Goal: Task Accomplishment & Management: Manage account settings

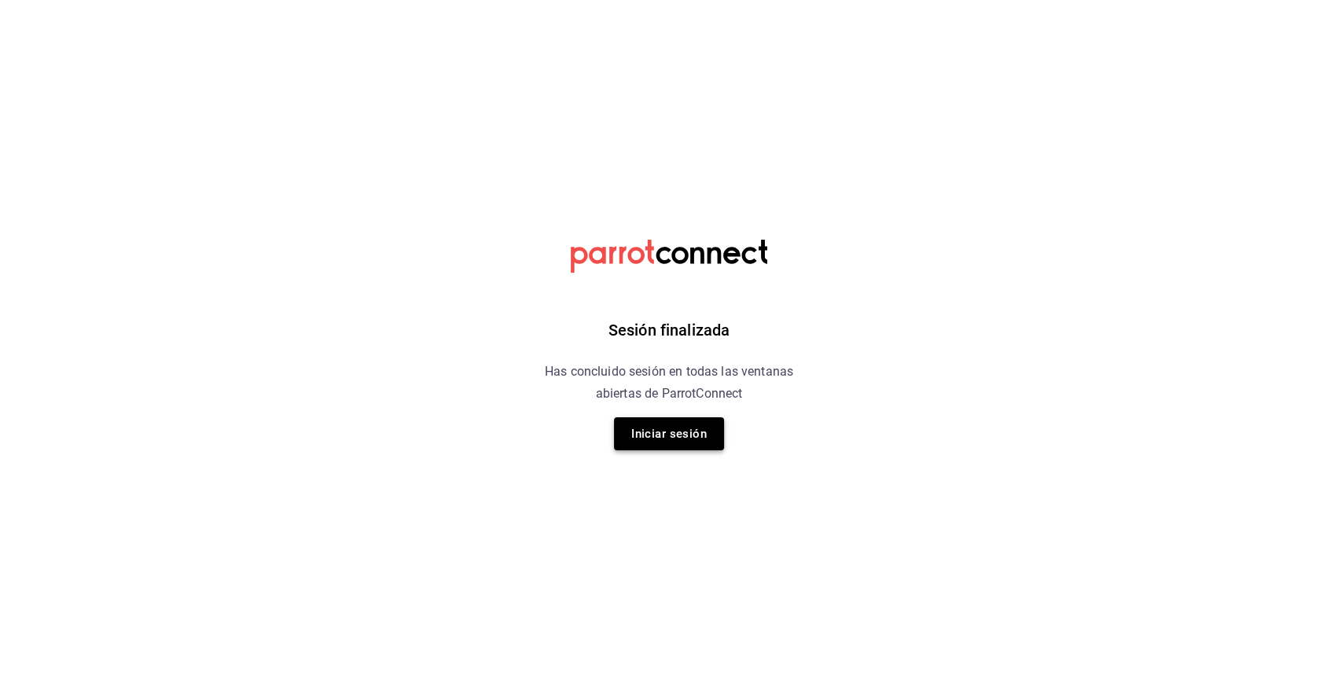
click at [666, 440] on button "Iniciar sesión" at bounding box center [669, 433] width 110 height 33
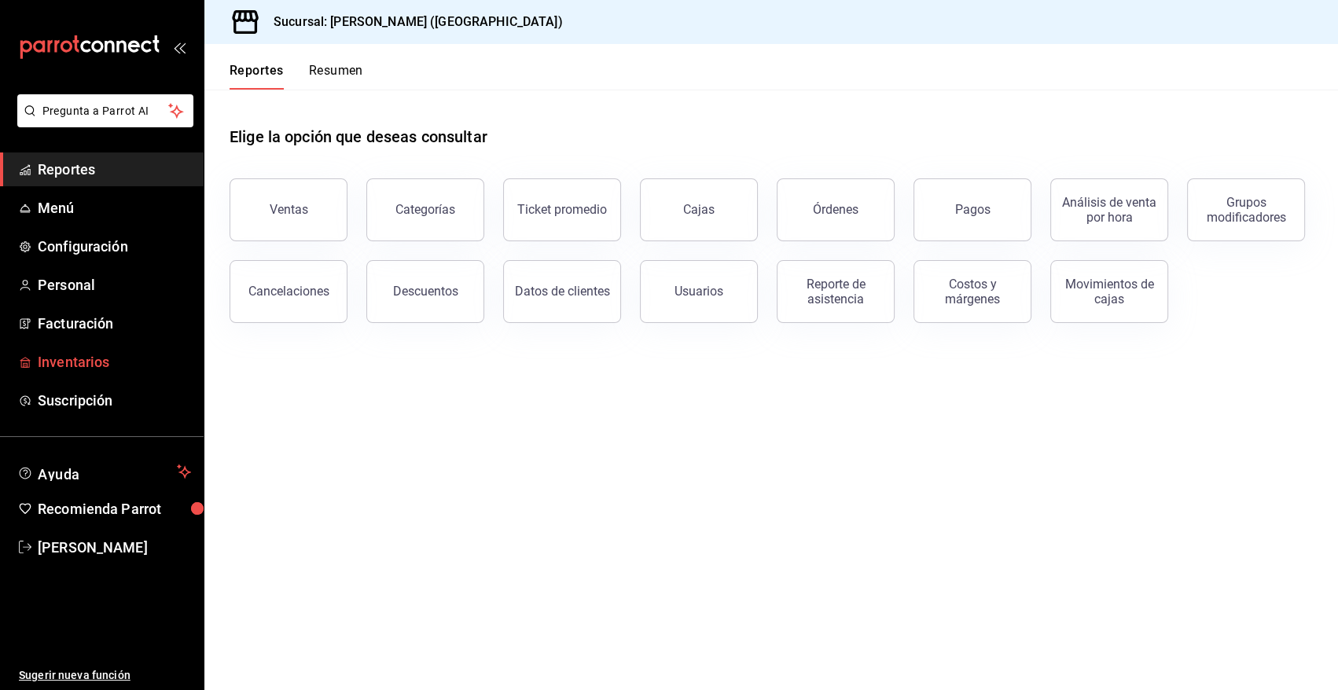
click at [55, 366] on span "Inventarios" at bounding box center [114, 361] width 153 height 21
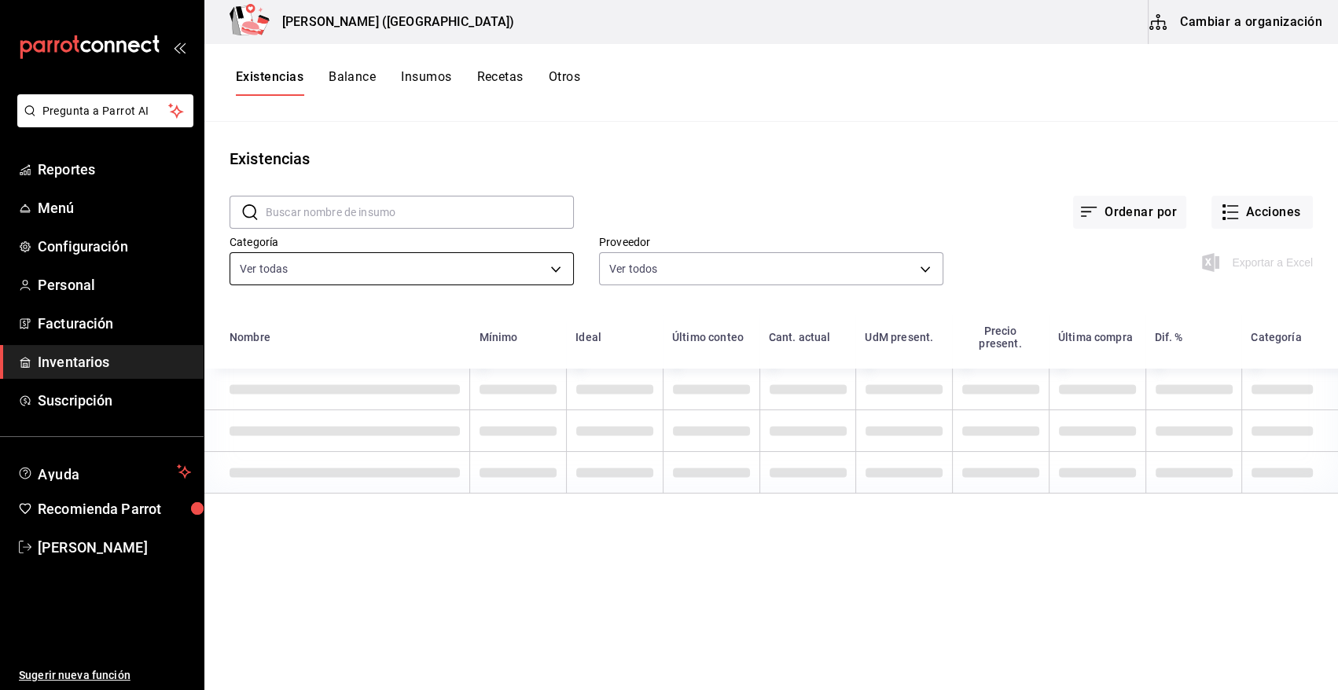
click at [425, 267] on body "Pregunta a Parrot AI Reportes Menú Configuración Personal Facturación Inventari…" at bounding box center [669, 339] width 1338 height 679
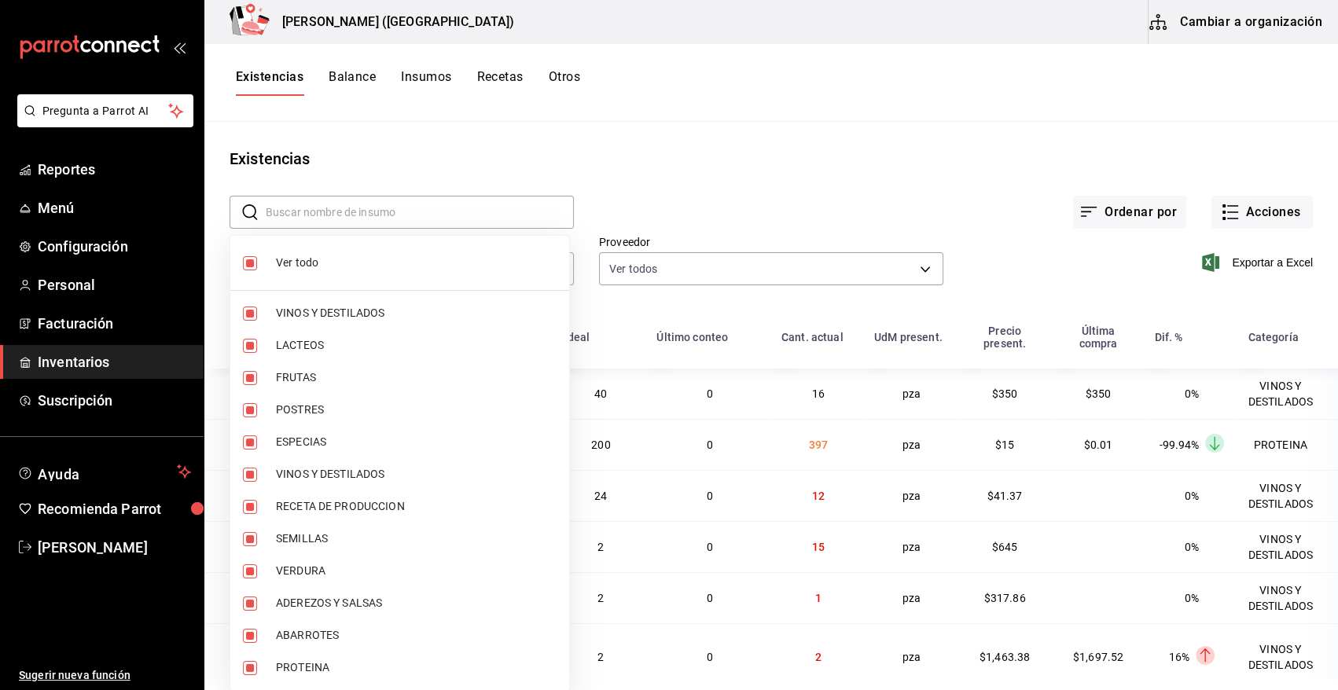
drag, startPoint x: 748, startPoint y: 197, endPoint x: 1150, endPoint y: 195, distance: 401.7
click at [749, 197] on div at bounding box center [669, 345] width 1338 height 690
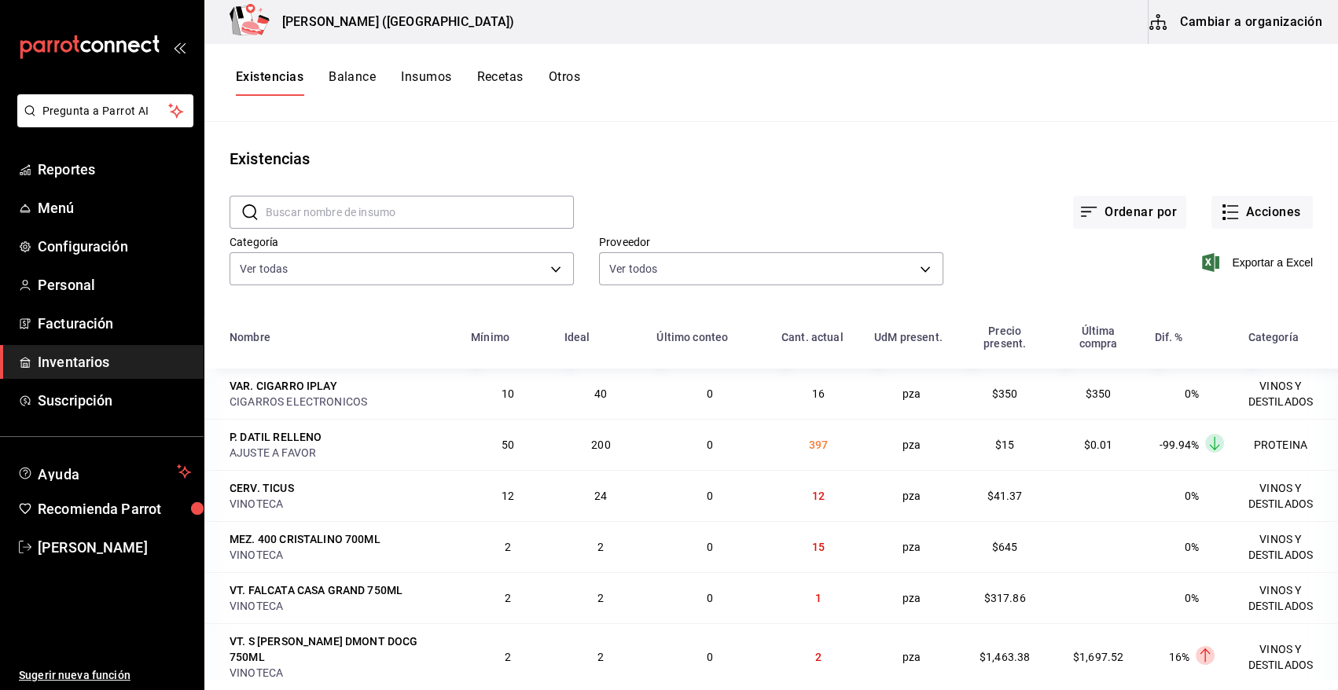
click at [1251, 204] on button "Acciones" at bounding box center [1261, 212] width 101 height 33
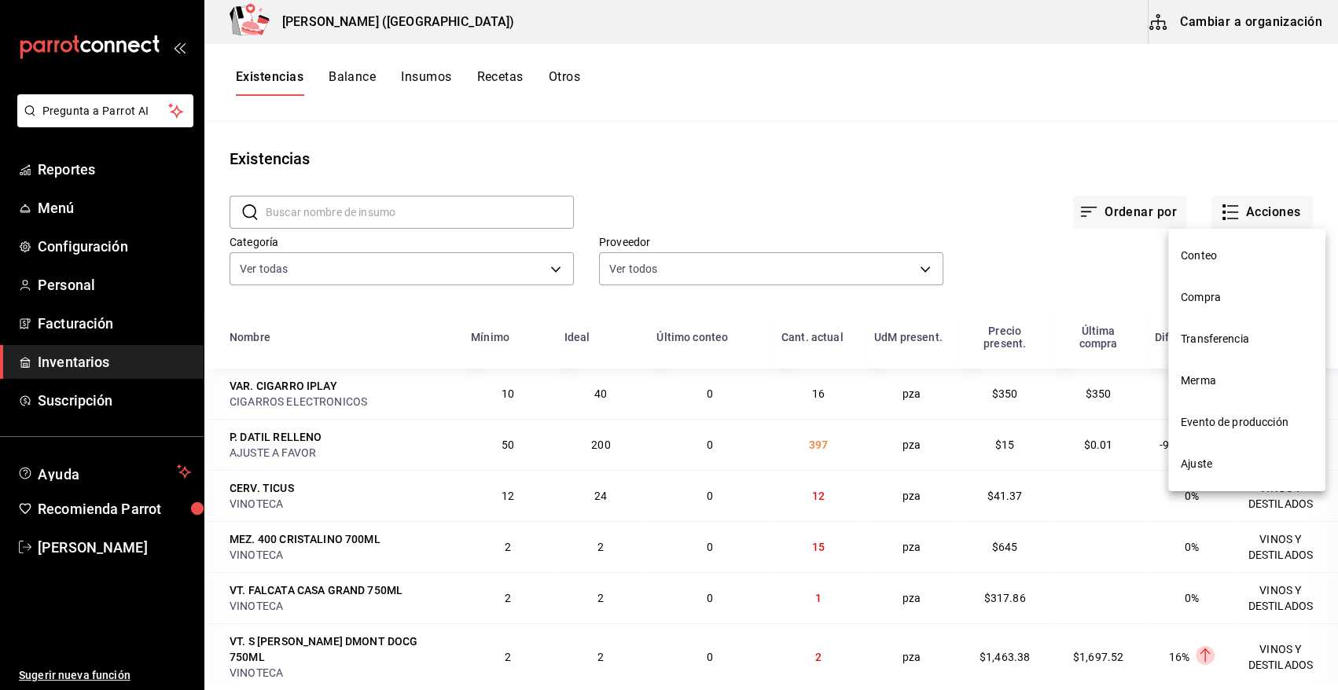
click at [1206, 306] on li "Compra" at bounding box center [1246, 298] width 157 height 42
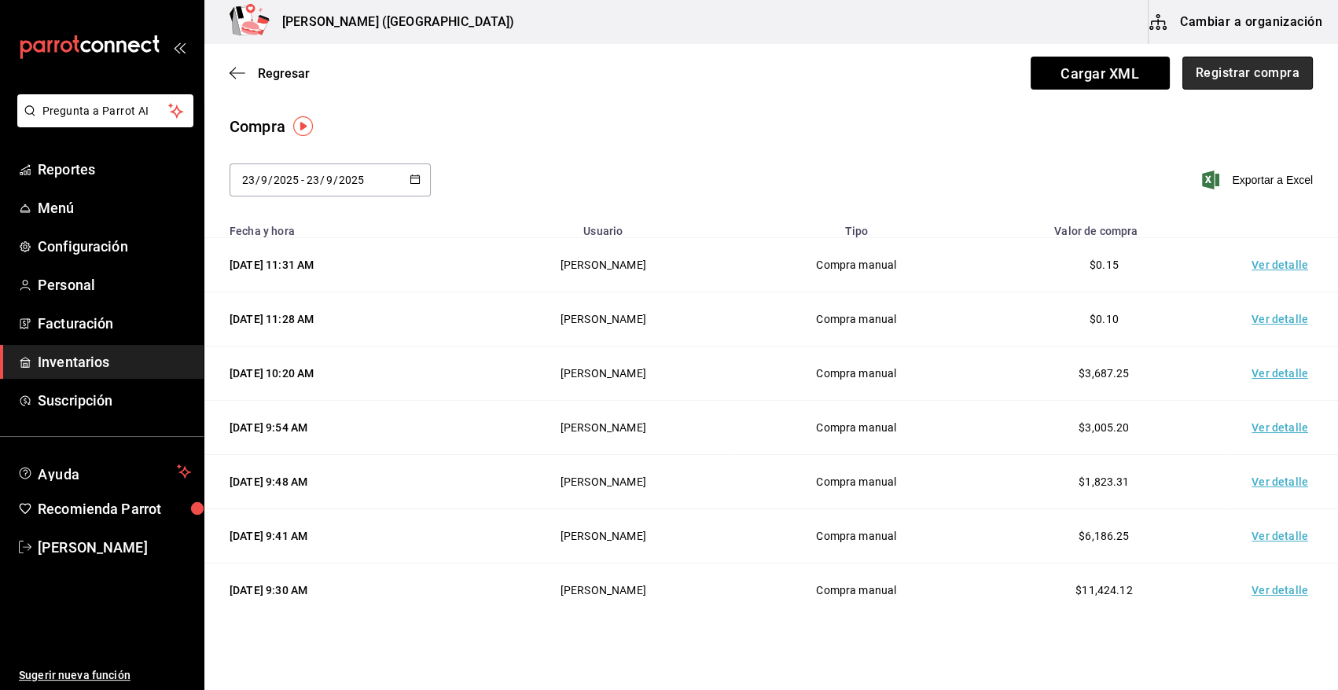
click at [1259, 74] on button "Registrar compra" at bounding box center [1247, 73] width 130 height 33
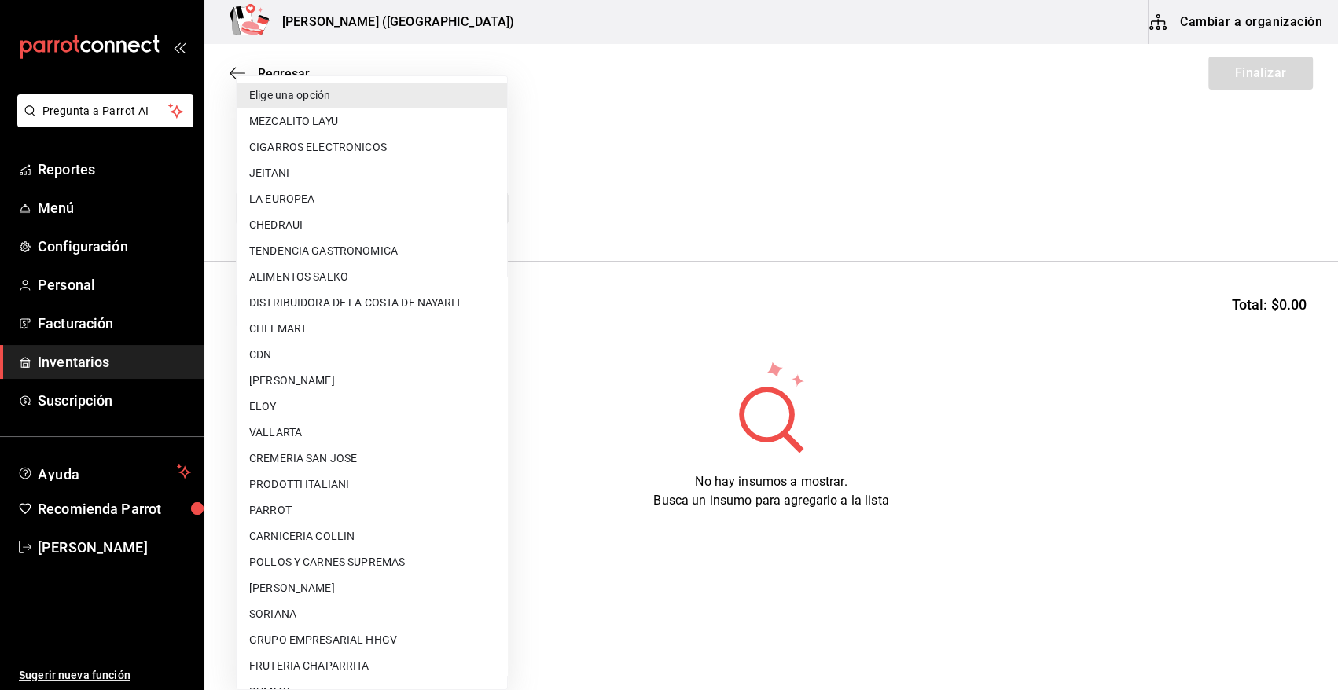
click at [444, 210] on body "Pregunta a Parrot AI Reportes Menú Configuración Personal Facturación Inventari…" at bounding box center [669, 300] width 1338 height 601
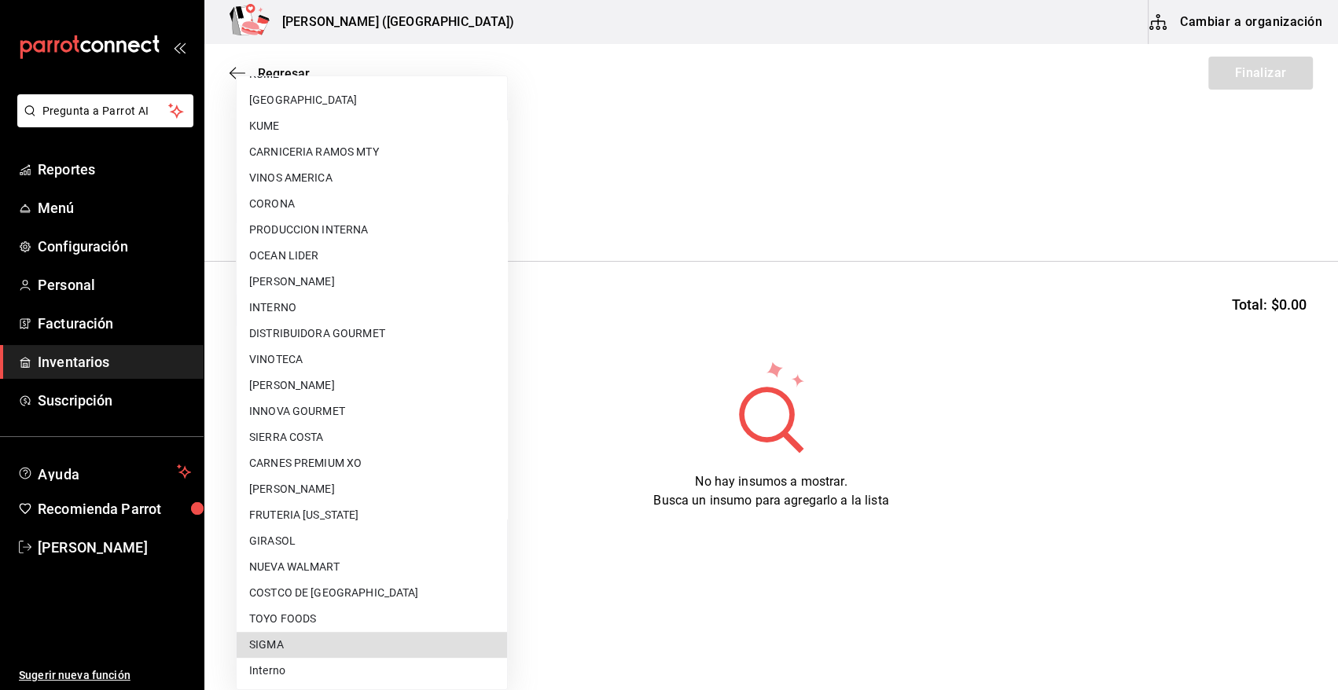
click at [336, 645] on li "SIGMA" at bounding box center [372, 645] width 270 height 26
type input "b3de96d6-3c20-45bc-abf9-e3c6c14f0adf"
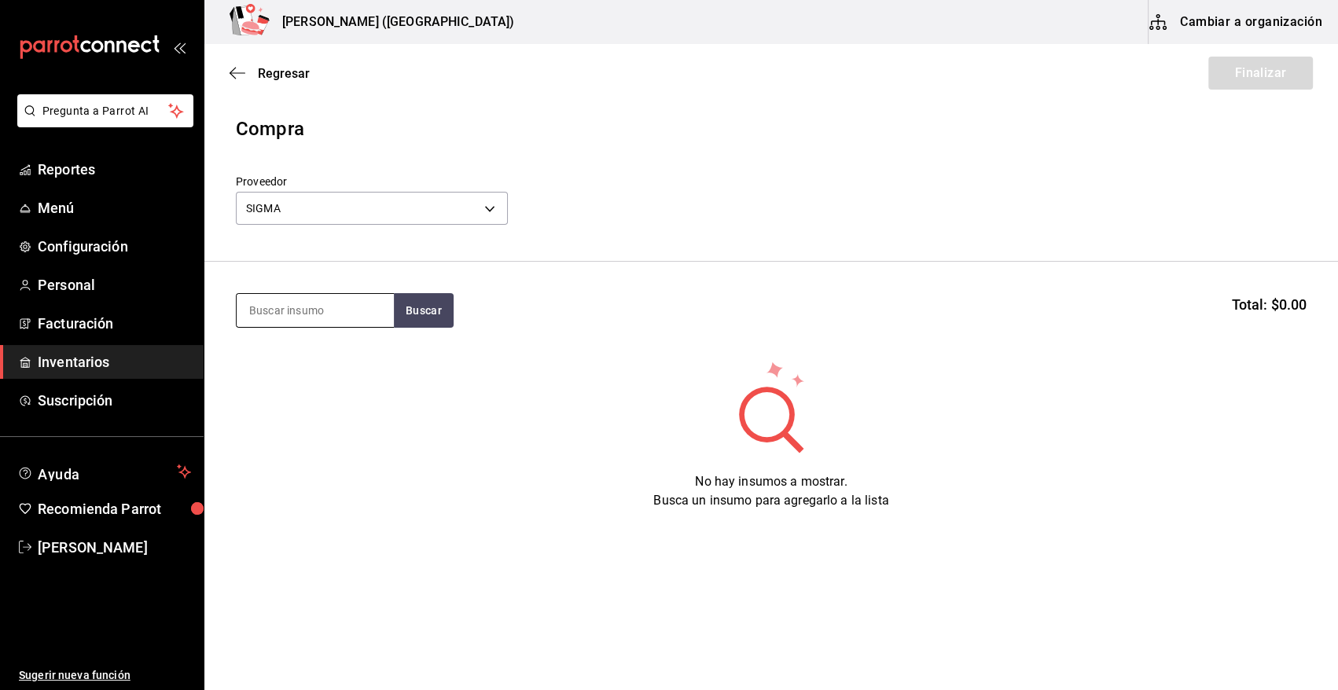
click at [325, 322] on input at bounding box center [315, 310] width 157 height 33
type input "NIEVE"
click at [440, 303] on button "Buscar" at bounding box center [424, 310] width 60 height 35
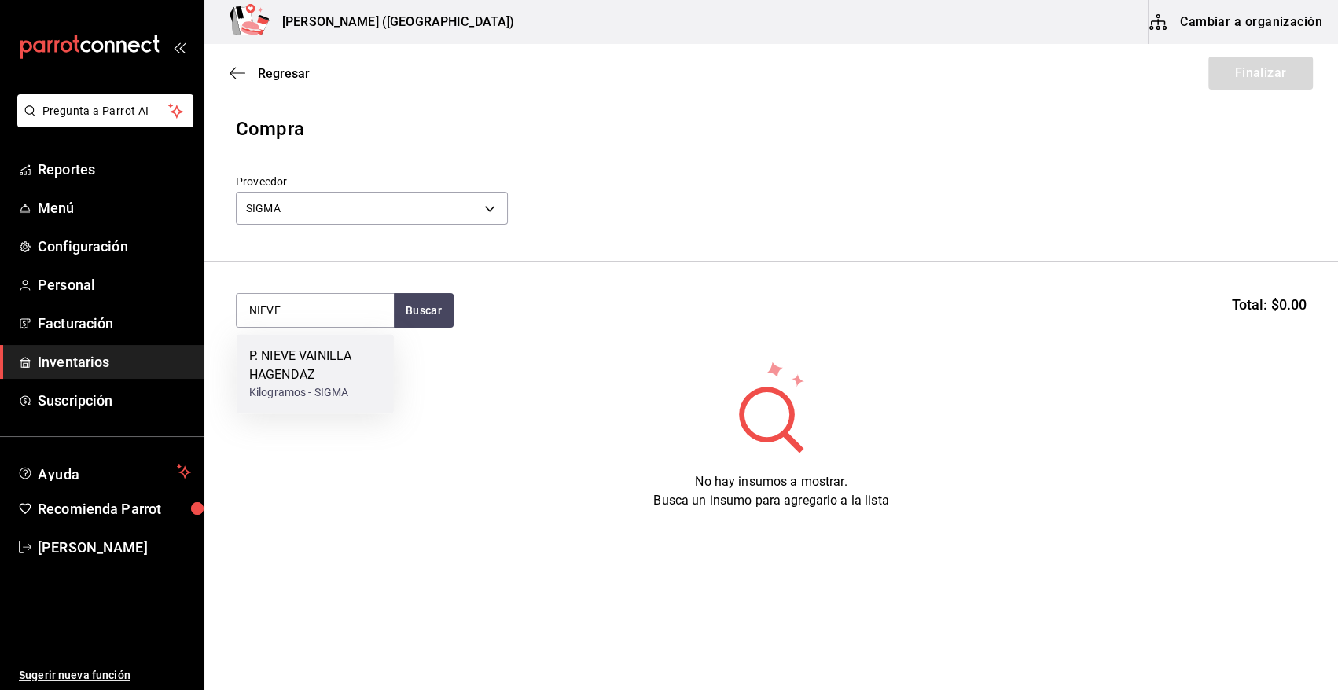
click at [355, 347] on div "P. NIEVE VAINILLA HAGENDAZ" at bounding box center [315, 366] width 132 height 38
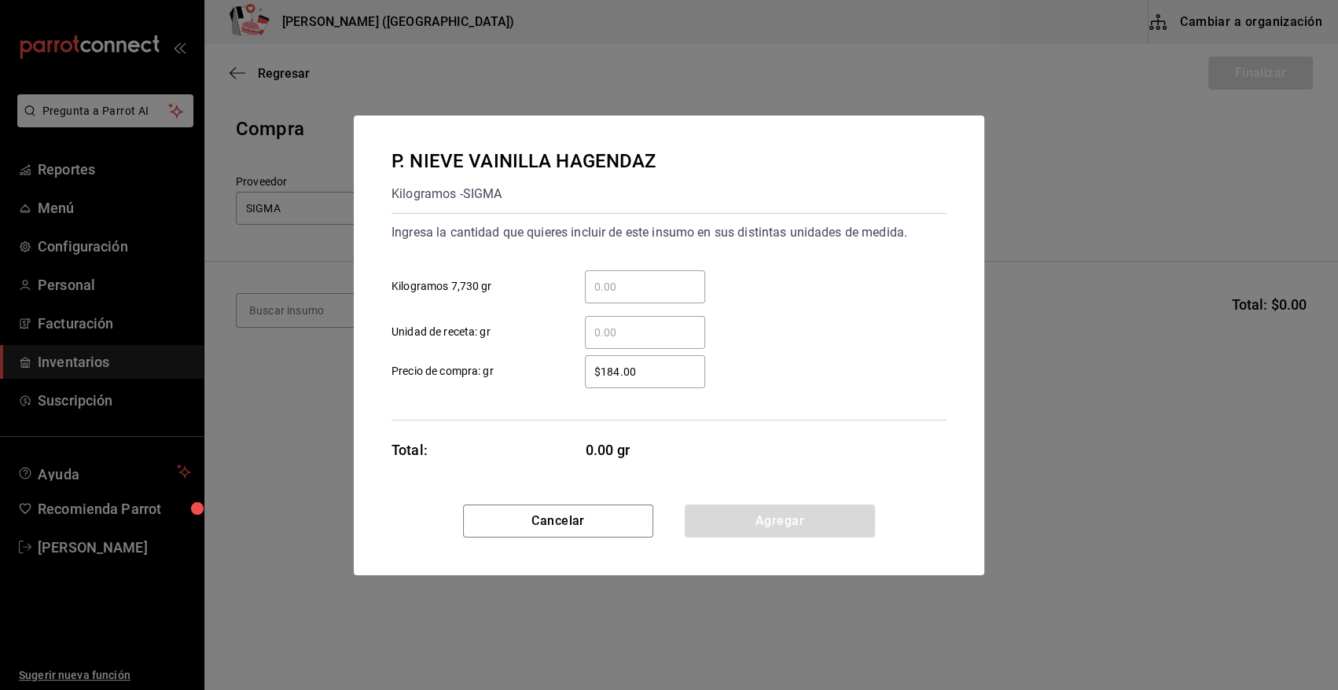
click at [680, 286] on input "​ Kilogramos 7,730 gr" at bounding box center [645, 286] width 120 height 19
type input "2"
click at [696, 390] on div "Ingresa la cantidad que quieres incluir de este insumo en sus distintas unidade…" at bounding box center [668, 317] width 555 height 208
drag, startPoint x: 663, startPoint y: 370, endPoint x: 502, endPoint y: 395, distance: 163.1
click at [507, 395] on div "Ingresa la cantidad que quieres incluir de este insumo en sus distintas unidade…" at bounding box center [668, 317] width 555 height 208
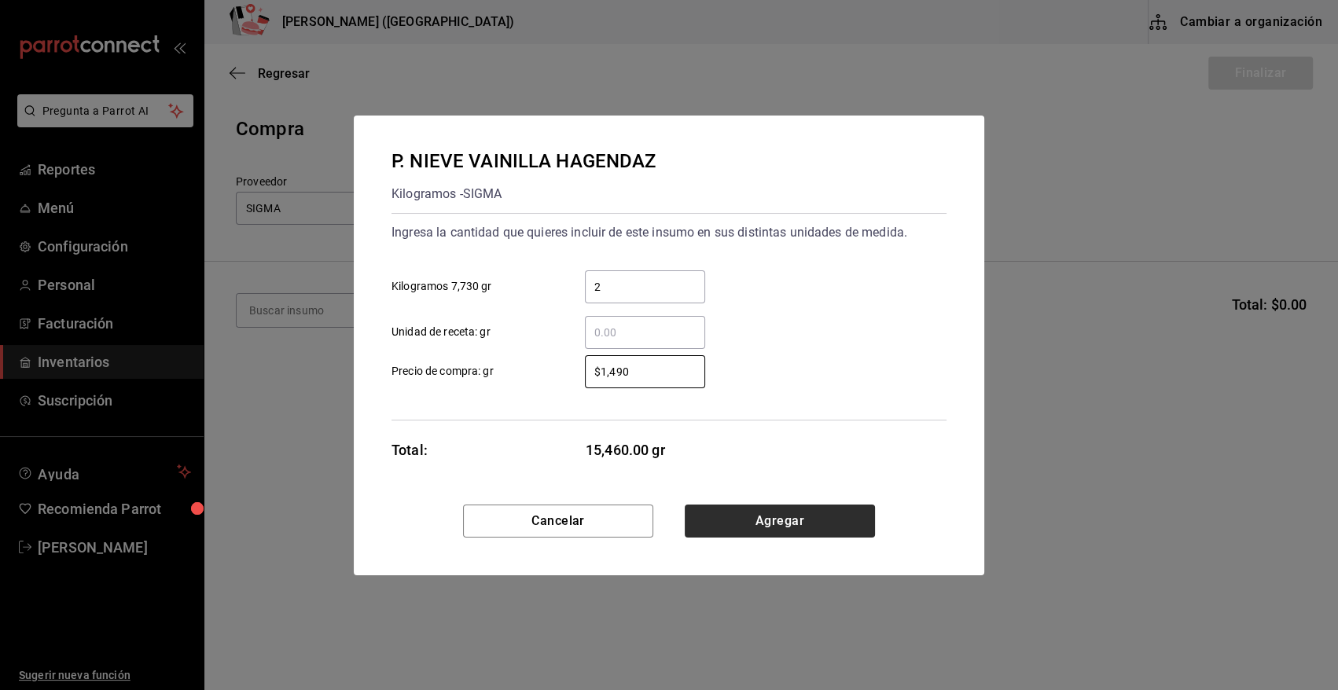
type input "$1,490"
click at [763, 523] on button "Agregar" at bounding box center [780, 521] width 190 height 33
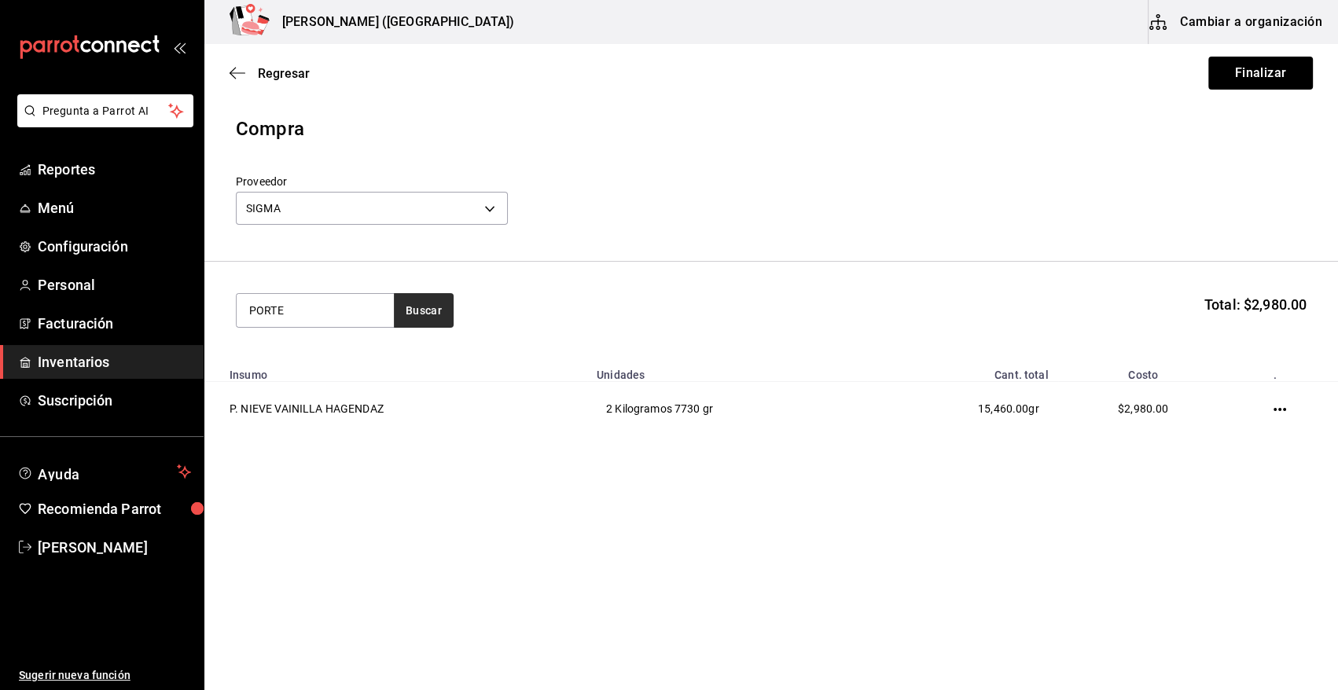
type input "PORTE"
click at [422, 314] on button "Buscar" at bounding box center [424, 310] width 60 height 35
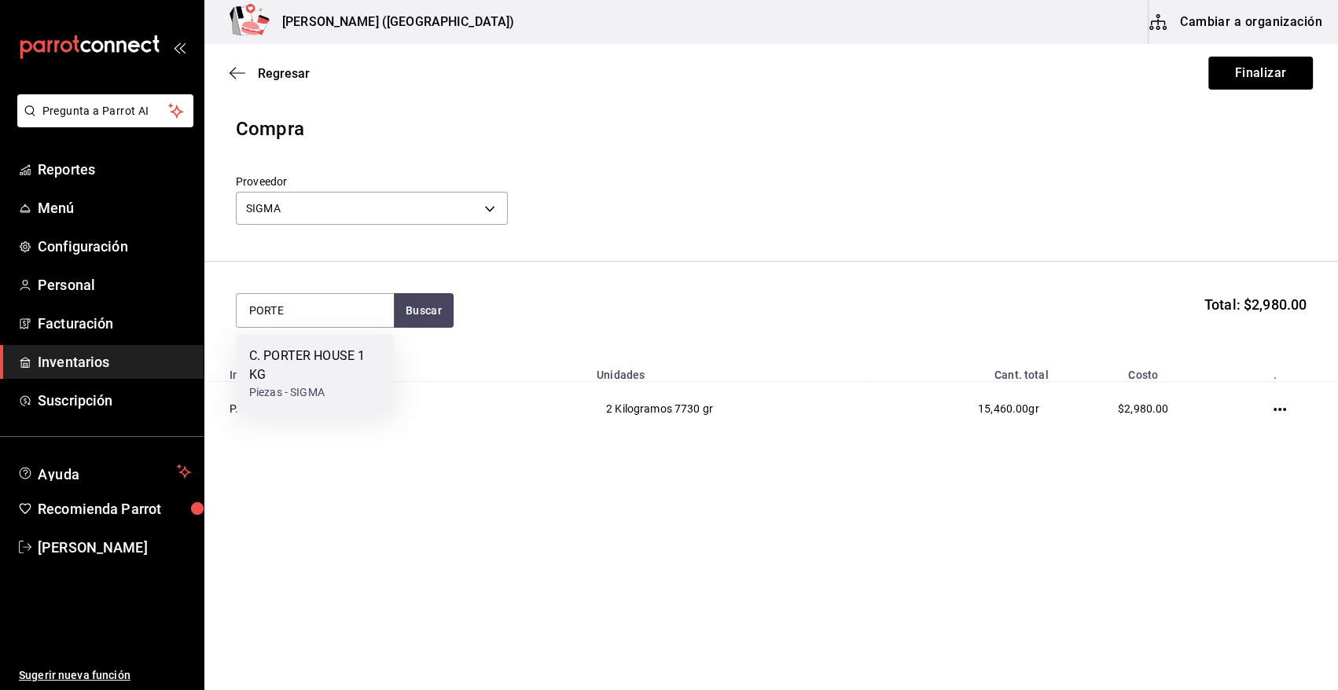
click at [359, 367] on div "C. PORTER HOUSE 1 KG" at bounding box center [315, 366] width 132 height 38
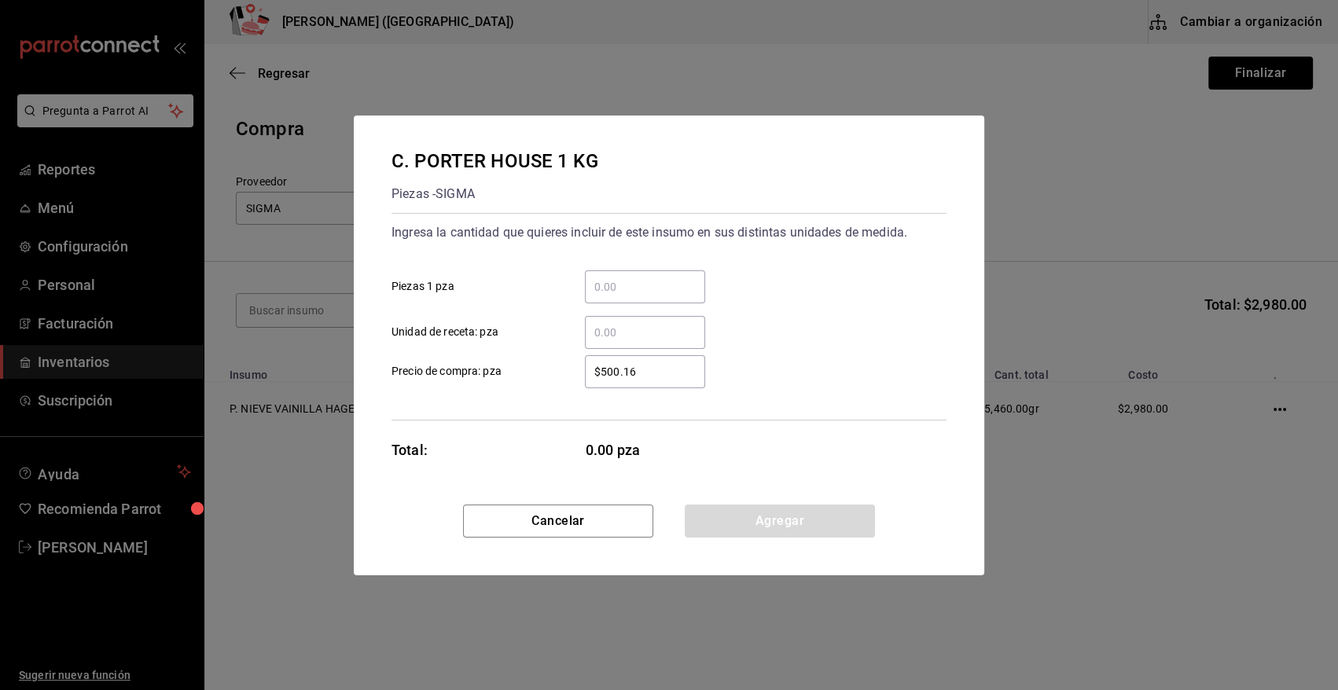
click at [652, 286] on input "​ Piezas 1 pza" at bounding box center [645, 286] width 120 height 19
type input "9"
drag, startPoint x: 659, startPoint y: 363, endPoint x: 384, endPoint y: 352, distance: 274.6
click at [390, 352] on div "$500.16 ​ Precio de compra: pza" at bounding box center [663, 366] width 568 height 46
type input "$586.72"
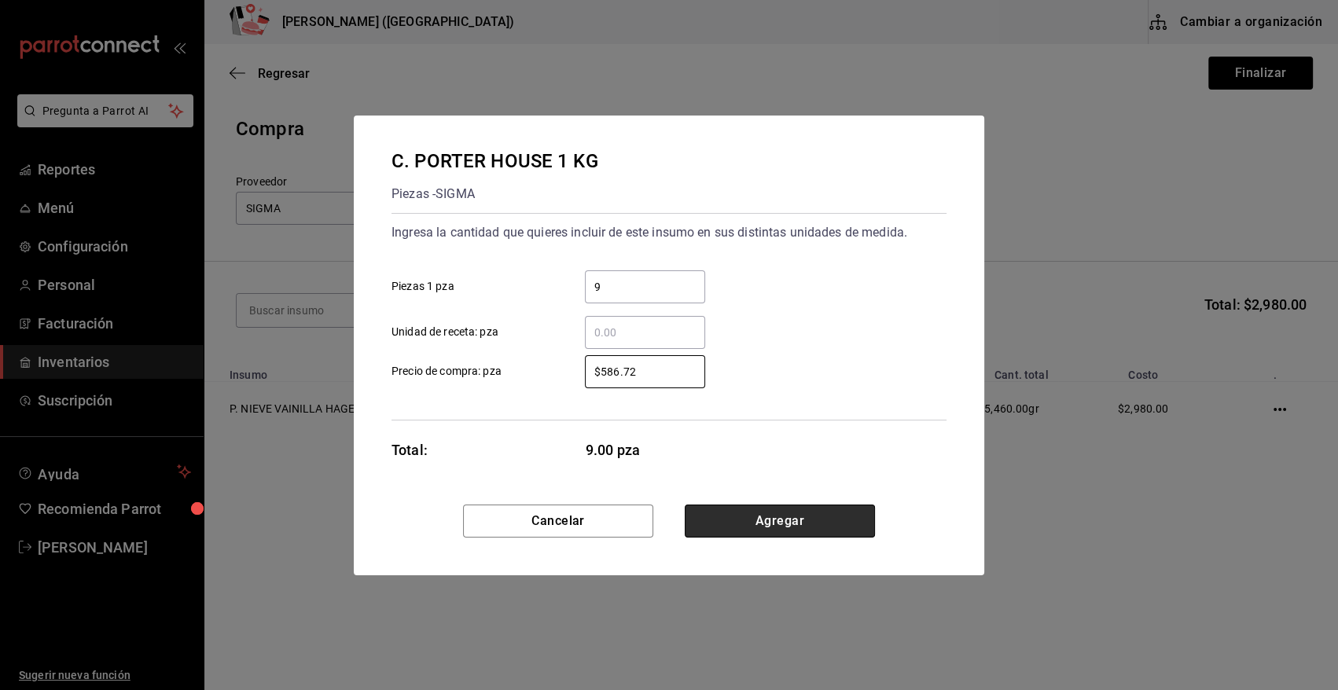
click at [770, 513] on button "Agregar" at bounding box center [780, 521] width 190 height 33
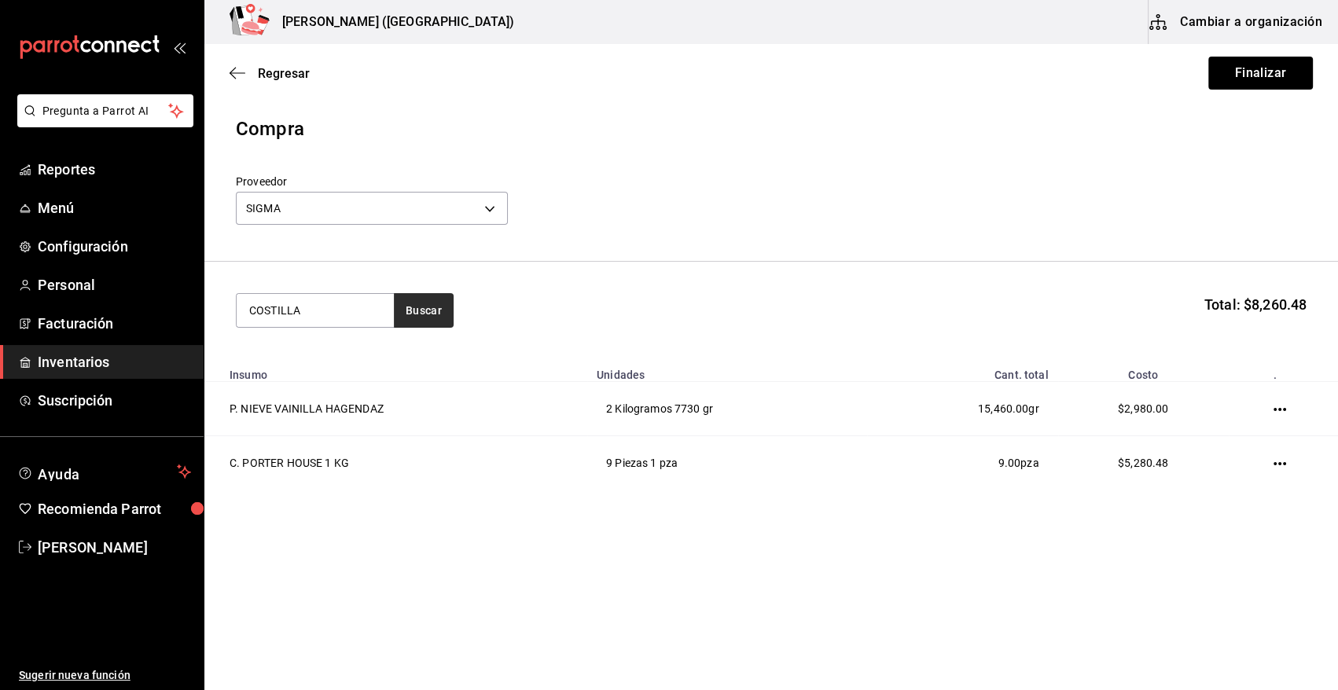
type input "COSTILLA"
click at [425, 302] on button "Buscar" at bounding box center [424, 310] width 60 height 35
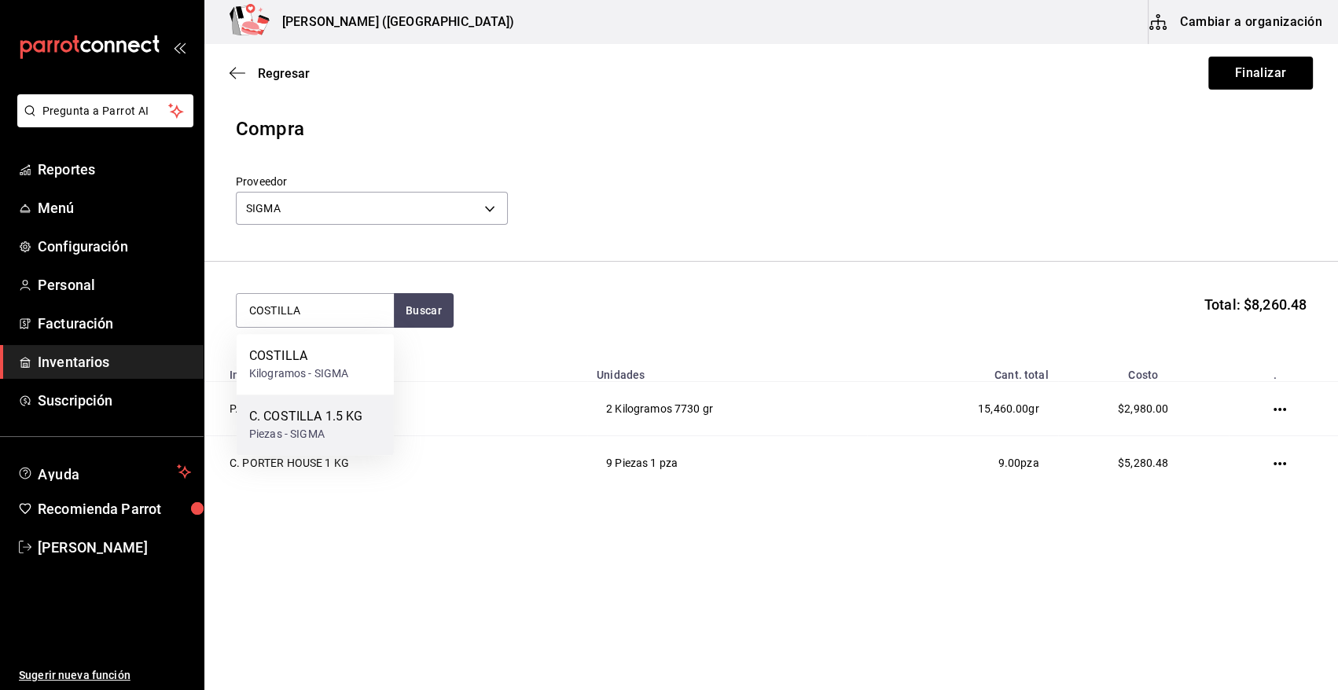
click at [336, 428] on div "Piezas - SIGMA" at bounding box center [305, 434] width 113 height 17
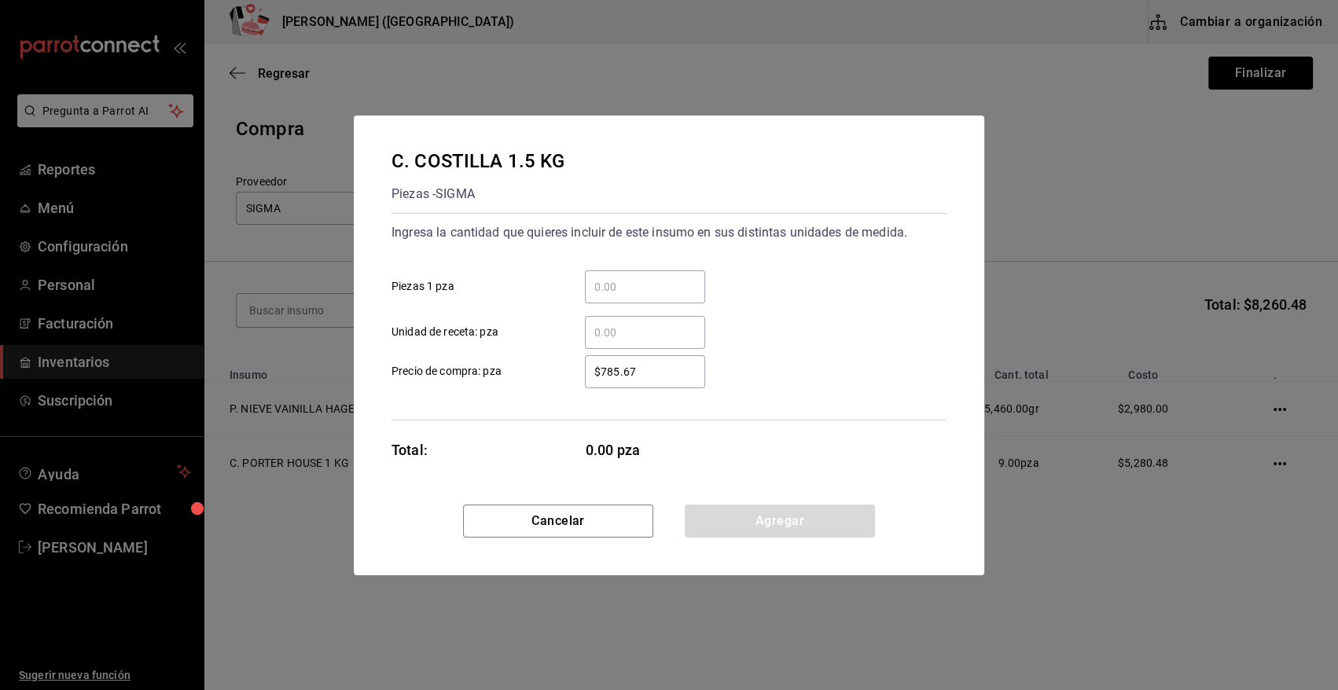
click at [593, 286] on input "​ Piezas 1 pza" at bounding box center [645, 286] width 120 height 19
type input "12"
click at [600, 401] on div "Ingresa la cantidad que quieres incluir de este insumo en sus distintas unidade…" at bounding box center [668, 317] width 555 height 208
drag, startPoint x: 652, startPoint y: 369, endPoint x: 511, endPoint y: 345, distance: 142.7
click at [511, 345] on div "$785.67 ​ Precio de compra: pza" at bounding box center [663, 366] width 568 height 46
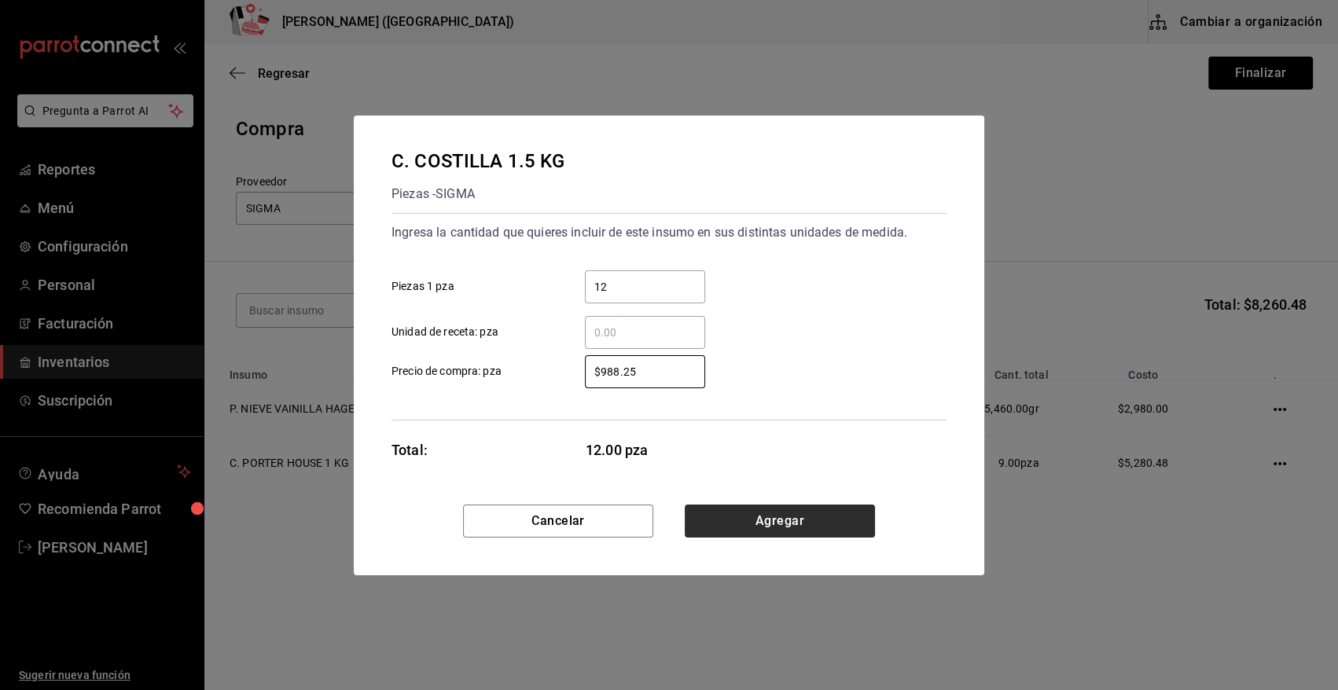
type input "$988.25"
click at [755, 520] on button "Agregar" at bounding box center [780, 521] width 190 height 33
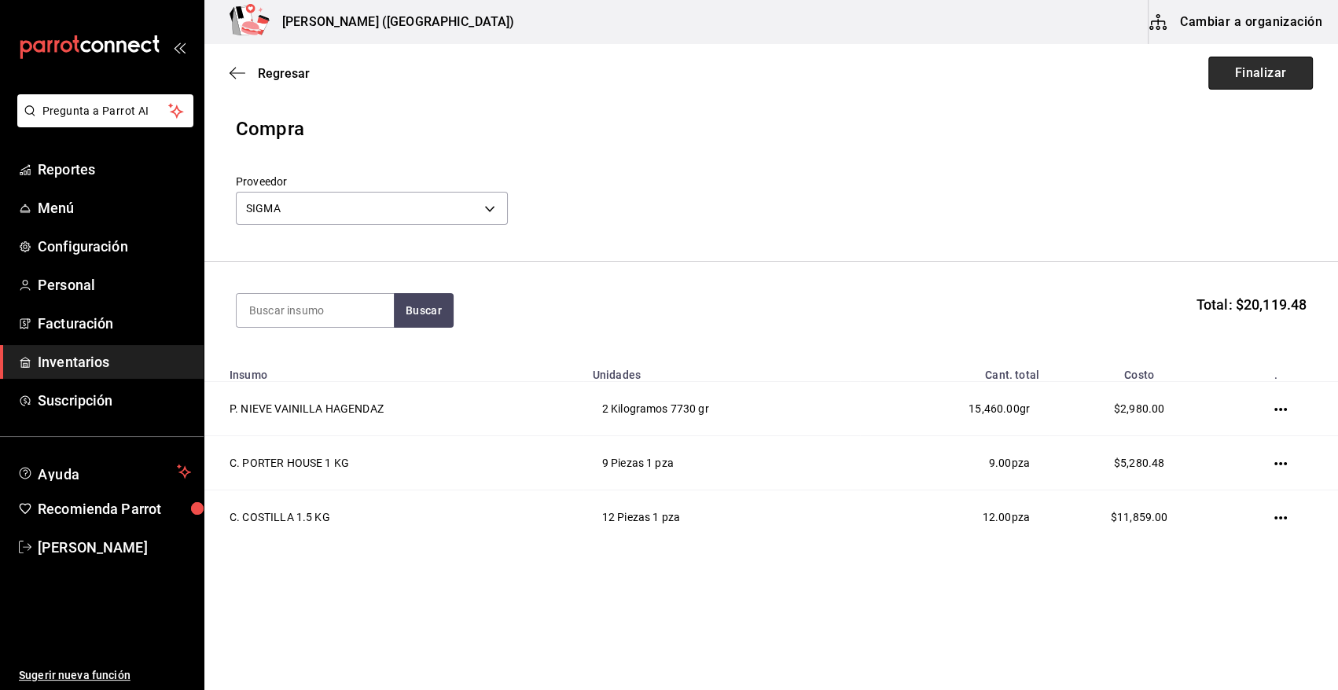
click at [1281, 64] on button "Finalizar" at bounding box center [1260, 73] width 105 height 33
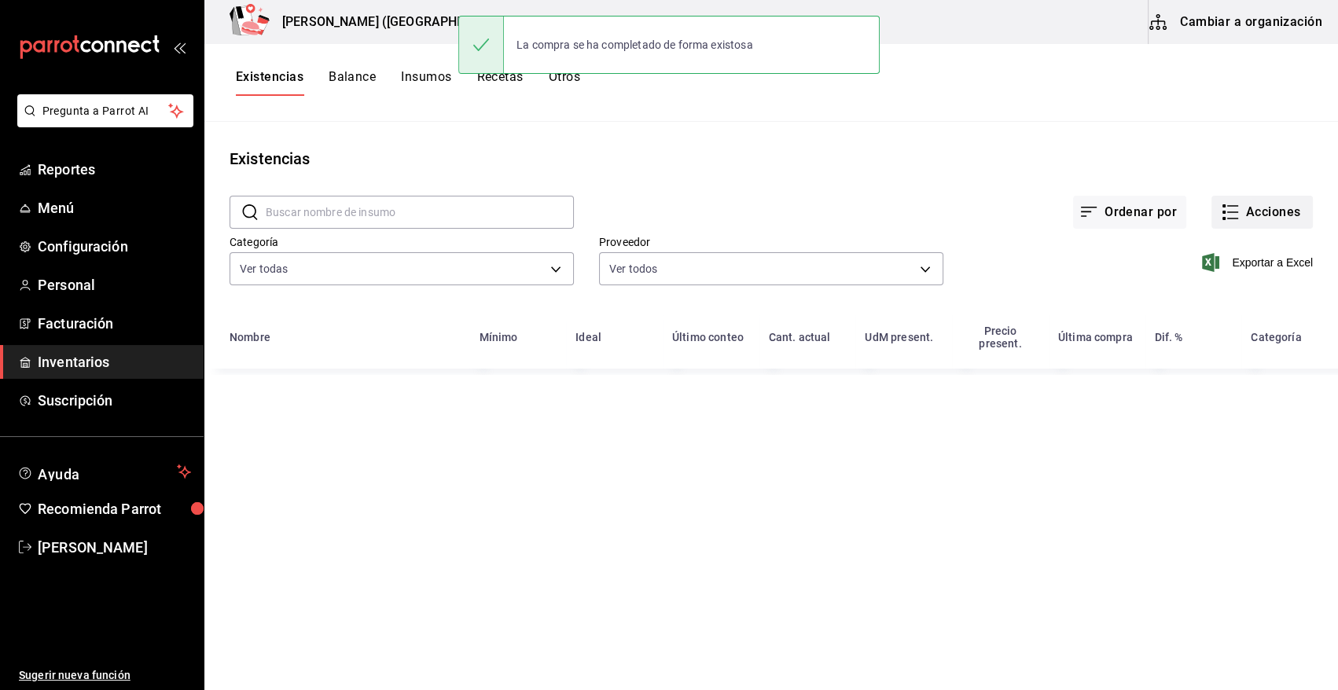
click at [1276, 204] on button "Acciones" at bounding box center [1261, 212] width 101 height 33
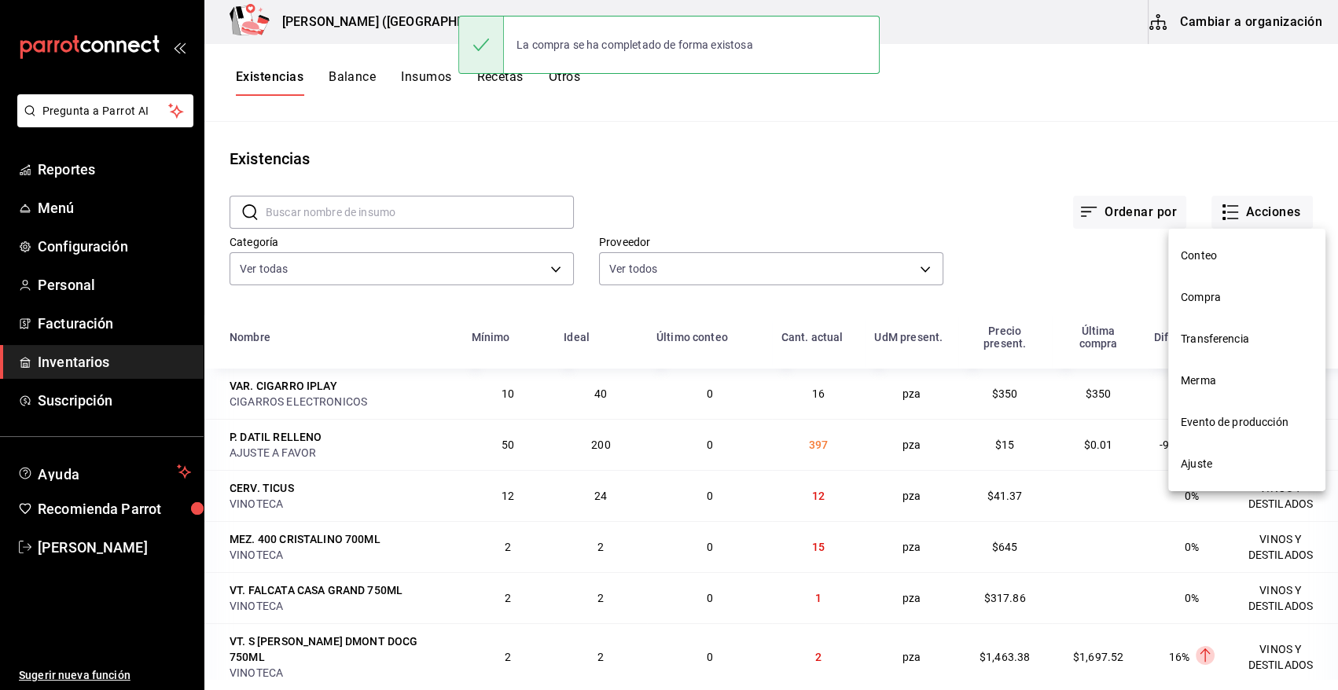
click at [1207, 299] on span "Compra" at bounding box center [1247, 297] width 132 height 17
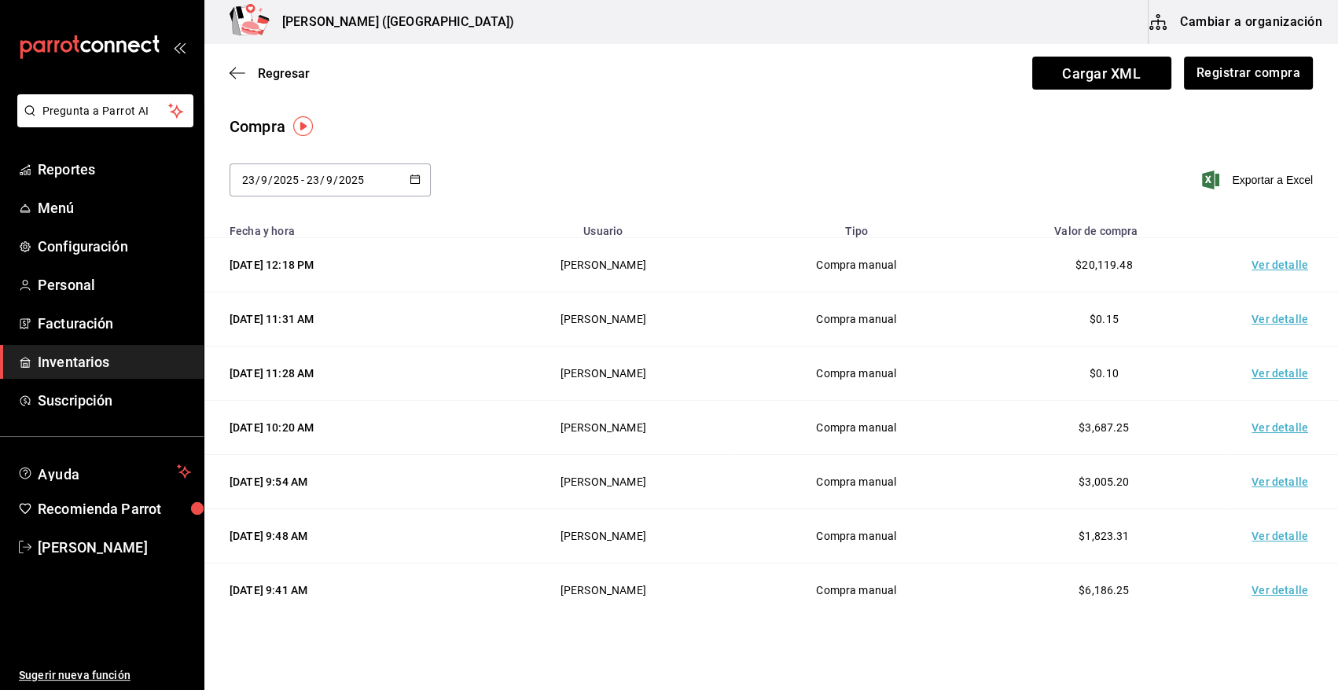
click at [1262, 263] on td "Ver detalle" at bounding box center [1283, 265] width 110 height 54
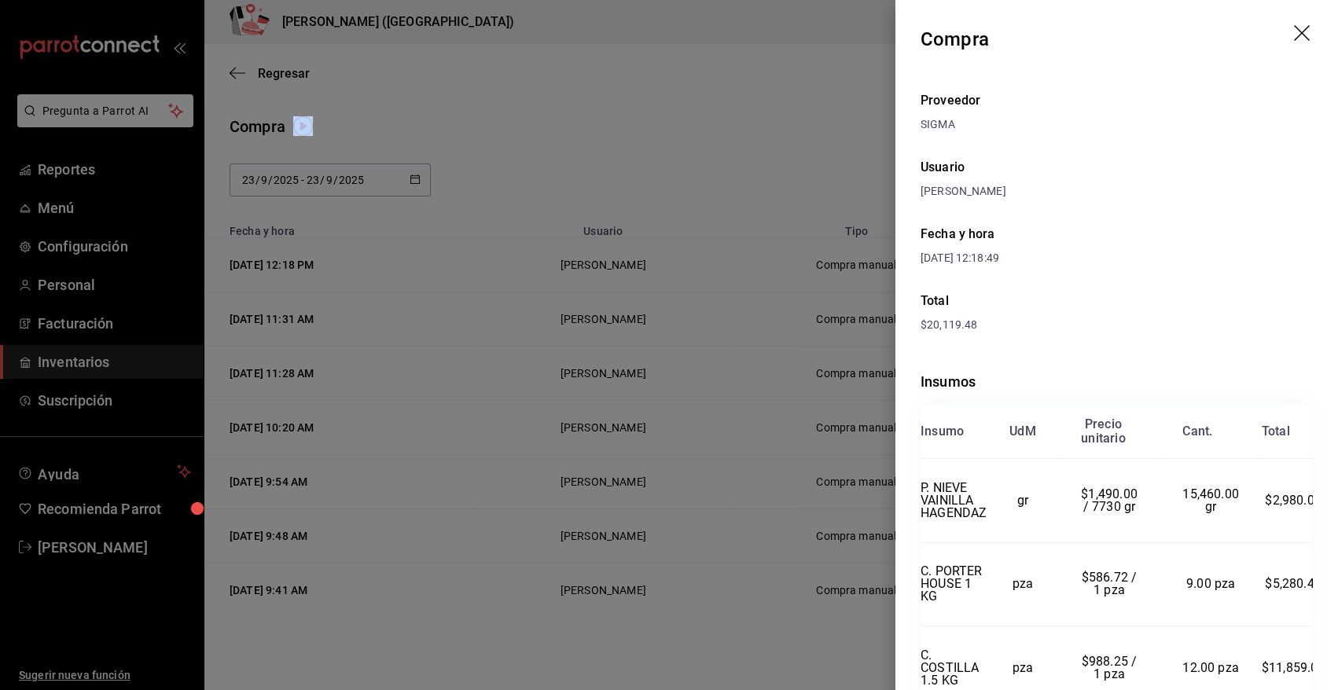
scroll to position [86, 0]
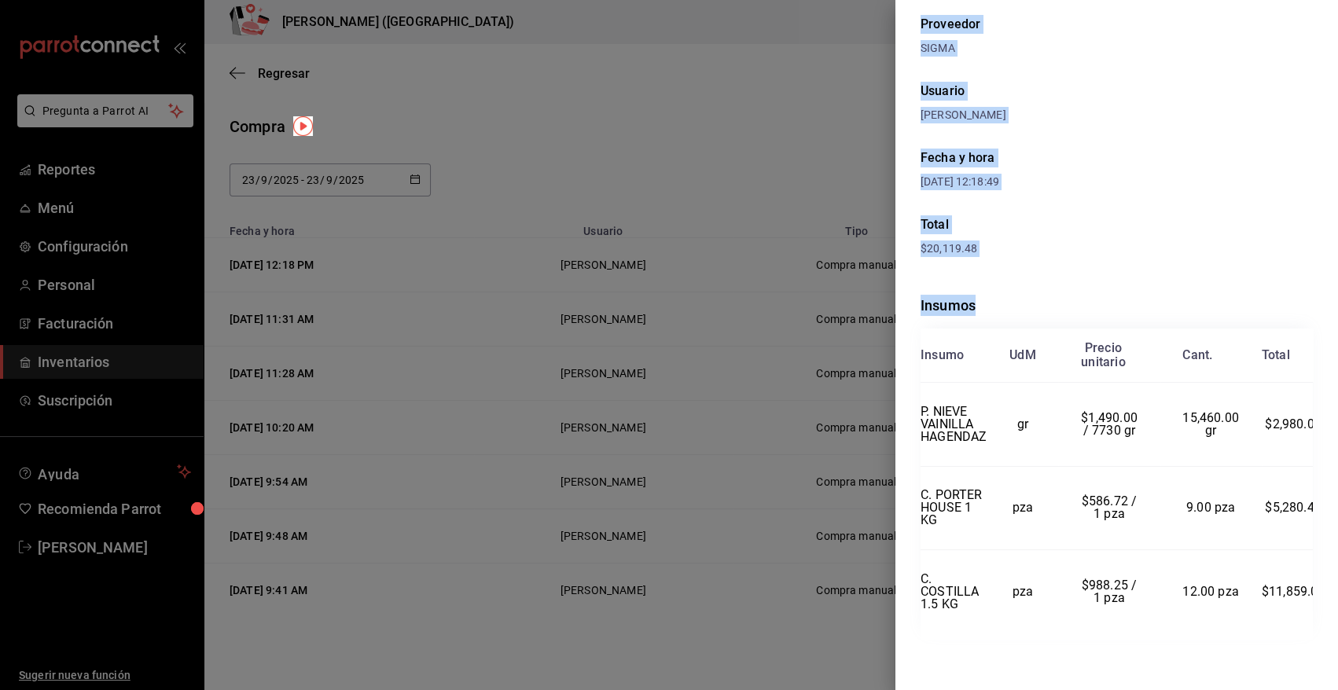
drag, startPoint x: 921, startPoint y: 39, endPoint x: 1331, endPoint y: 577, distance: 675.9
click at [1331, 577] on div "Compra Proveedor SIGMA Usuario [PERSON_NAME] y hora [DATE] 12:18:49 Total $20,1…" at bounding box center [1116, 345] width 443 height 690
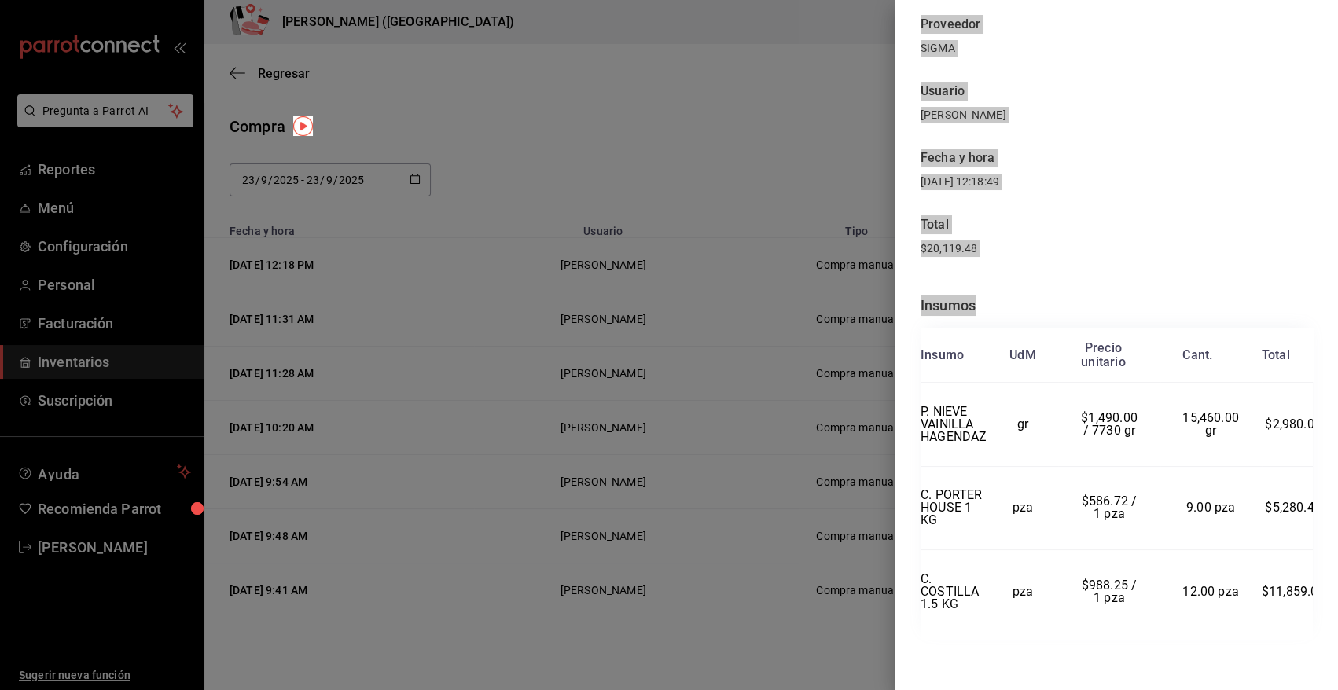
scroll to position [85, 0]
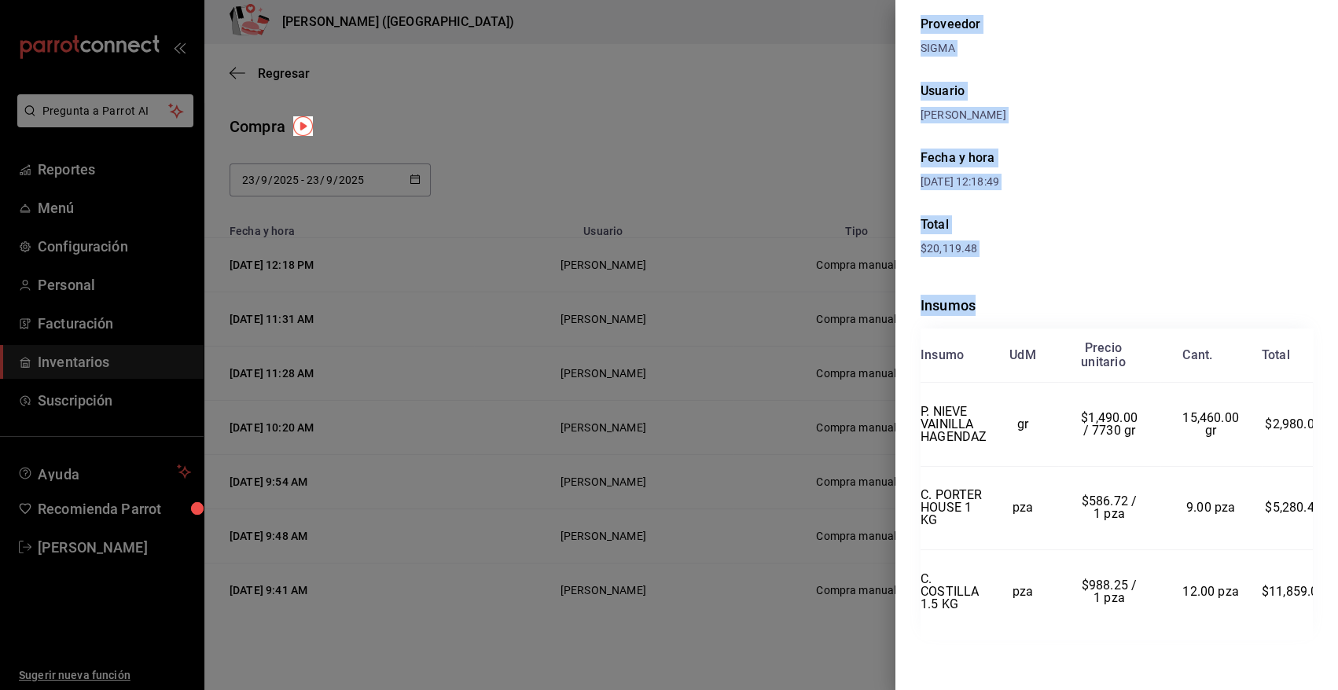
copy div "Compra Proveedor SIGMA Usuario [PERSON_NAME] y hora [DATE] 12:18:49 Total $20,1…"
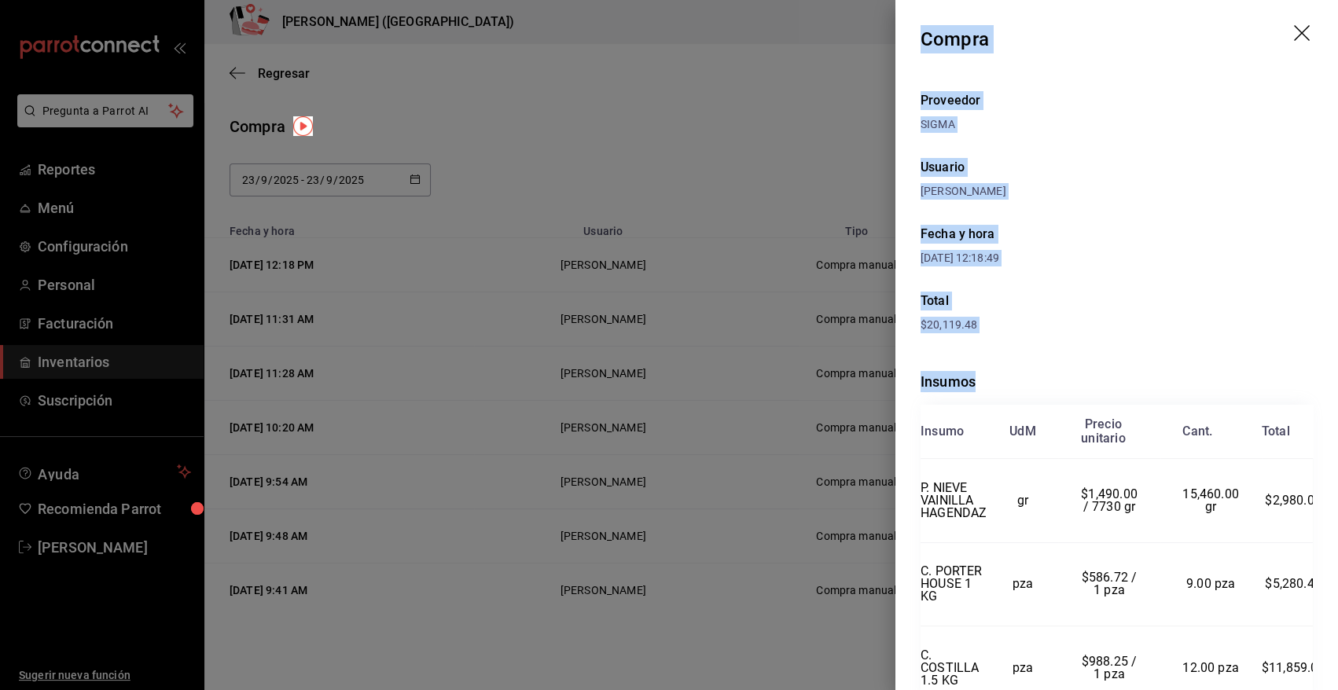
click at [1294, 37] on icon "drag" at bounding box center [1303, 34] width 19 height 19
